Goal: Information Seeking & Learning: Compare options

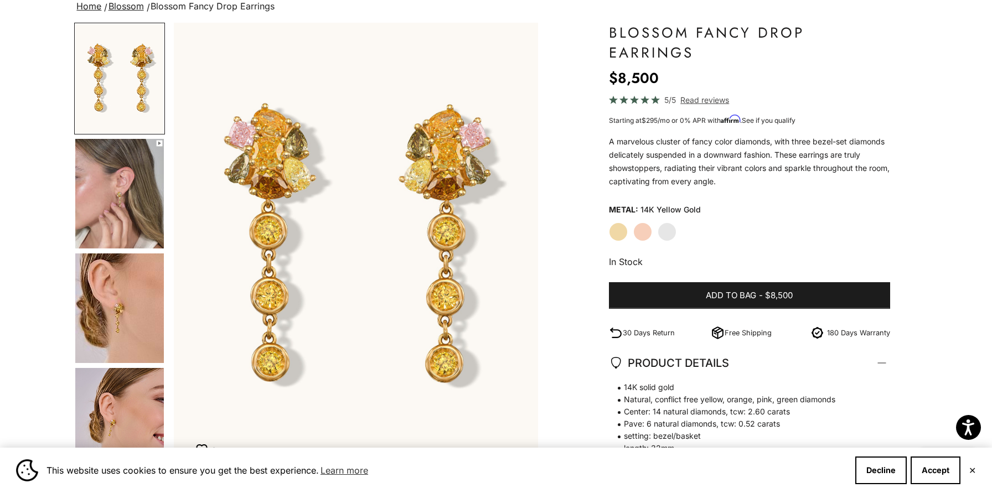
scroll to position [143, 0]
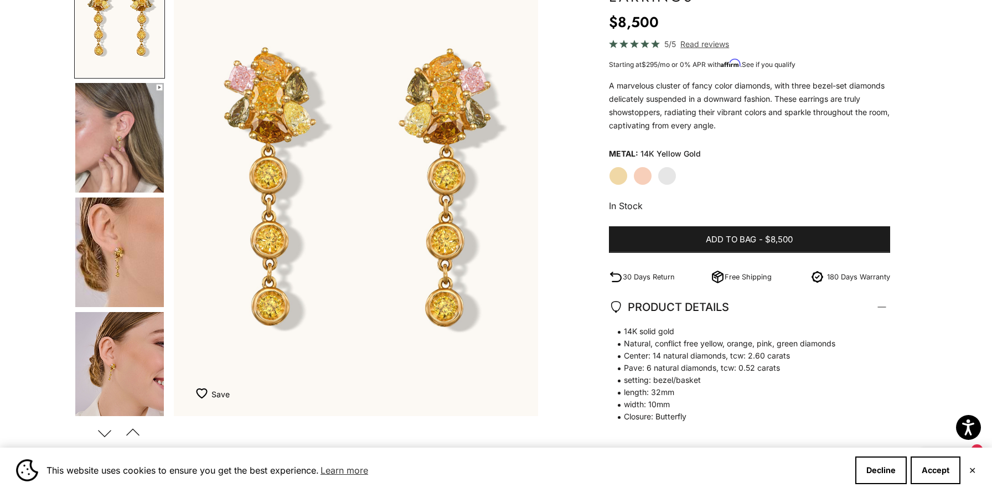
click at [128, 282] on img "Go to item 5" at bounding box center [119, 253] width 89 height 110
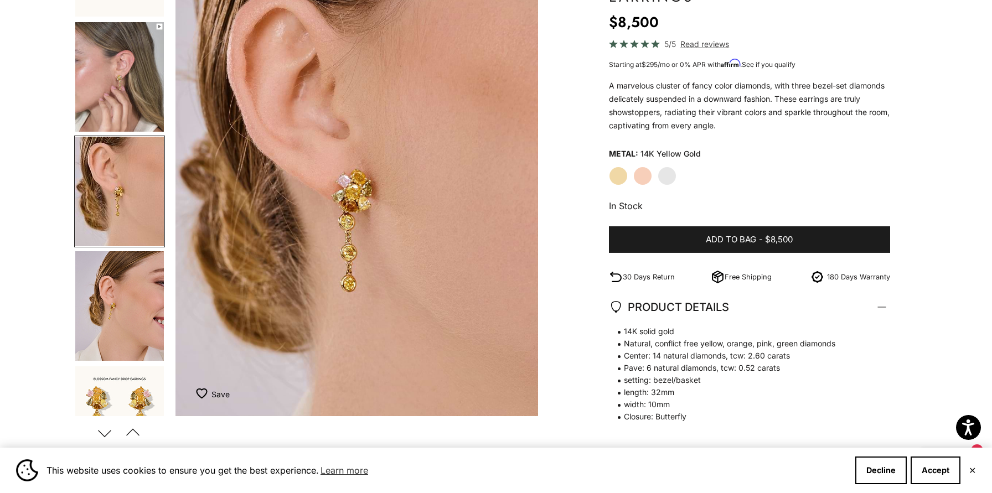
scroll to position [0, 754]
click at [642, 177] on label "Rose Gold" at bounding box center [642, 176] width 19 height 19
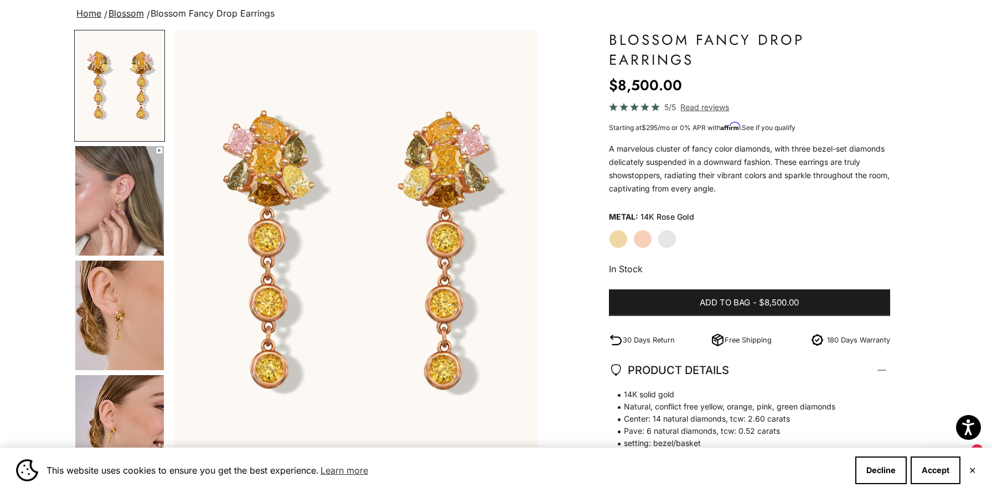
scroll to position [75, 0]
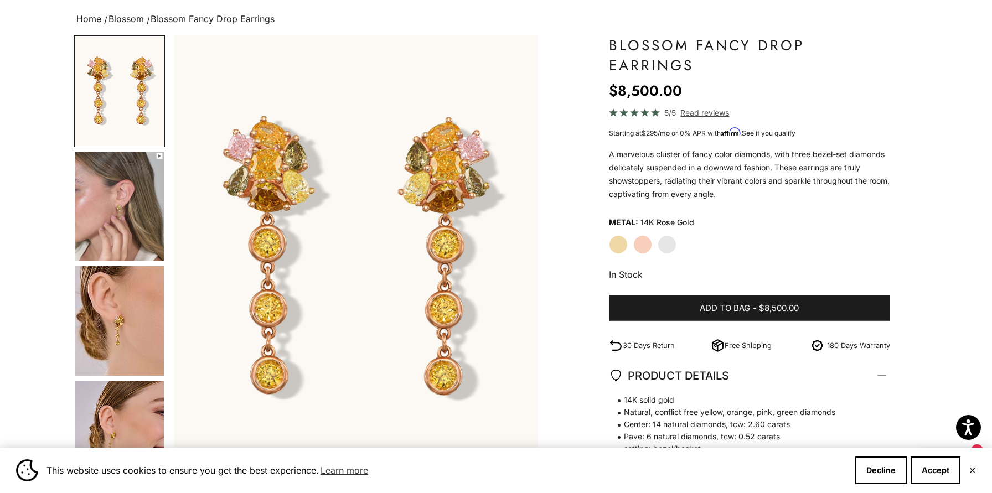
click at [616, 252] on label "Yellow Gold" at bounding box center [618, 244] width 19 height 19
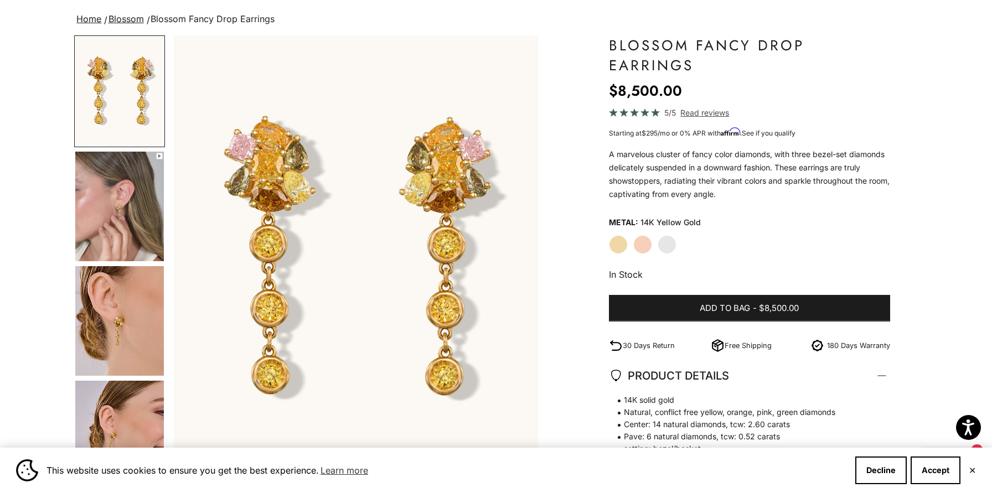
click at [662, 238] on label "White Gold" at bounding box center [667, 244] width 19 height 19
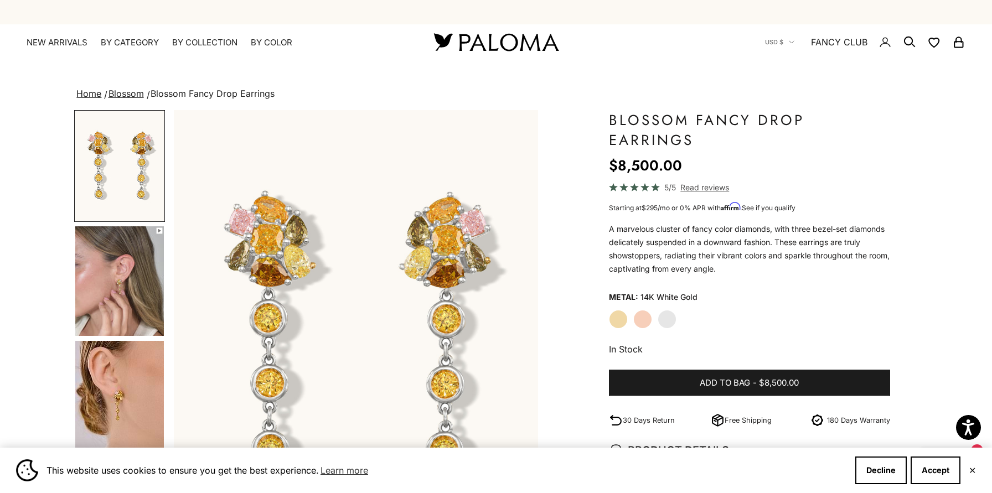
scroll to position [1, 0]
